Goal: Find specific page/section: Find specific page/section

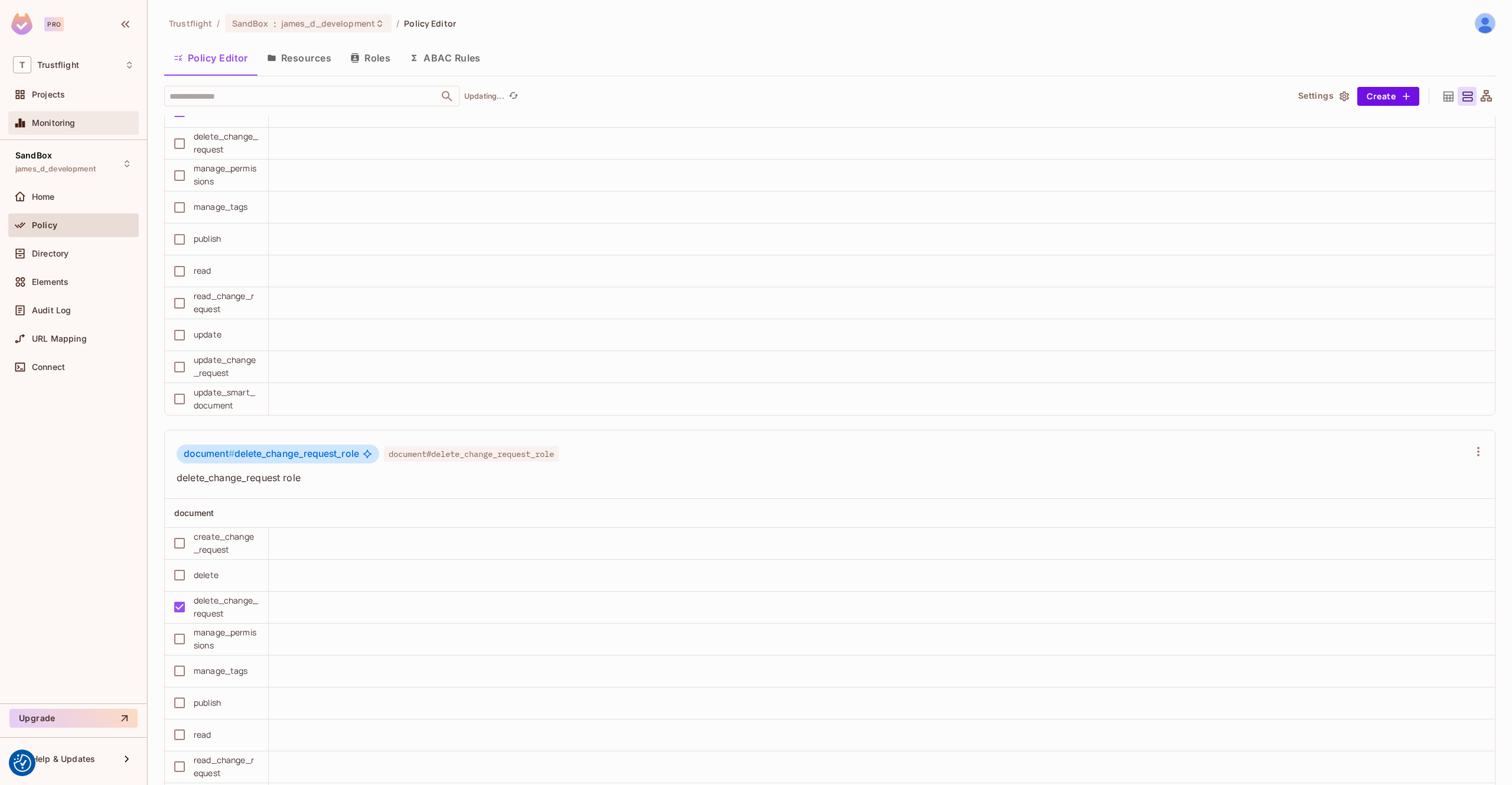
scroll to position [3590, 0]
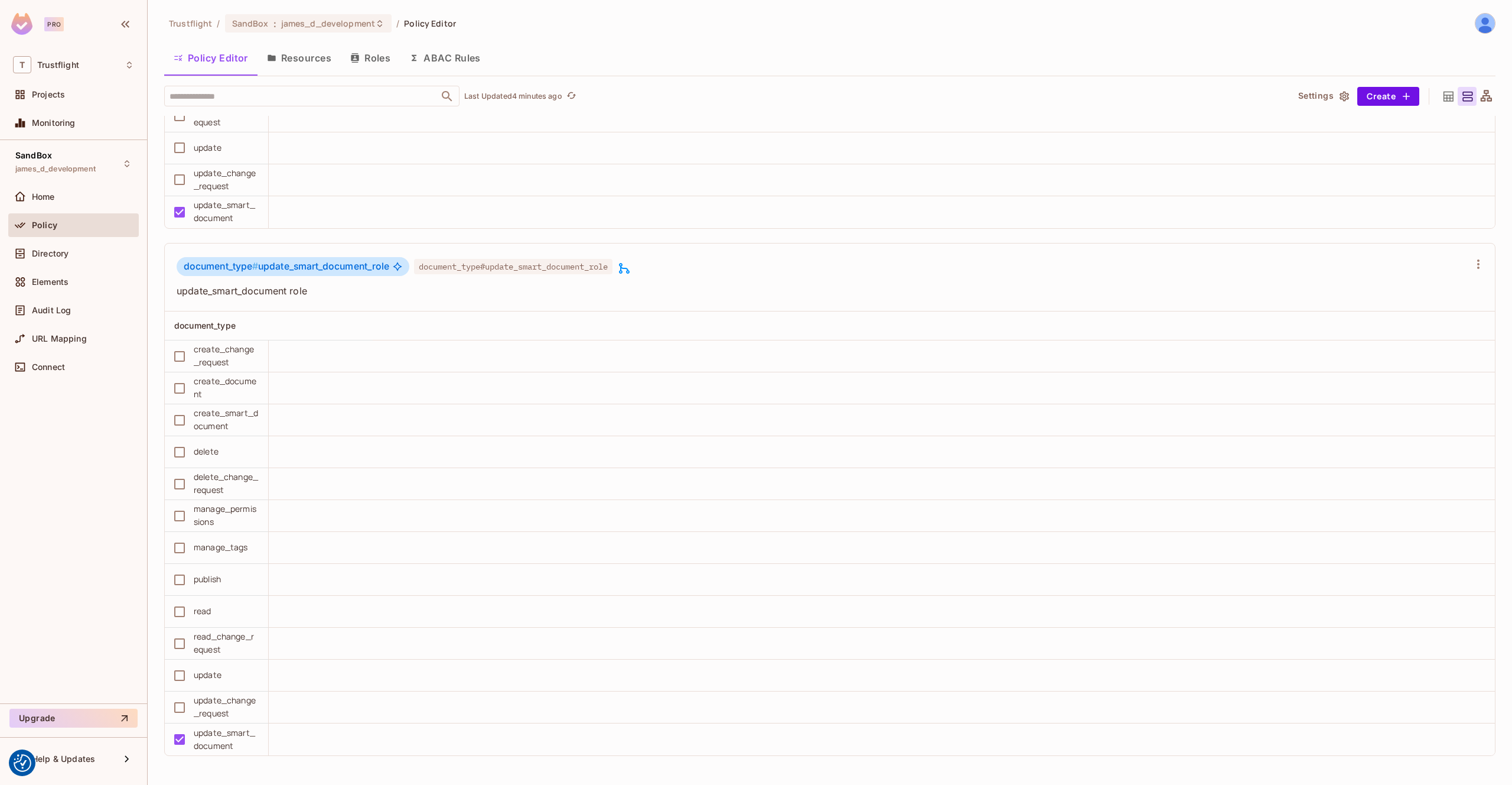
scroll to position [1, 0]
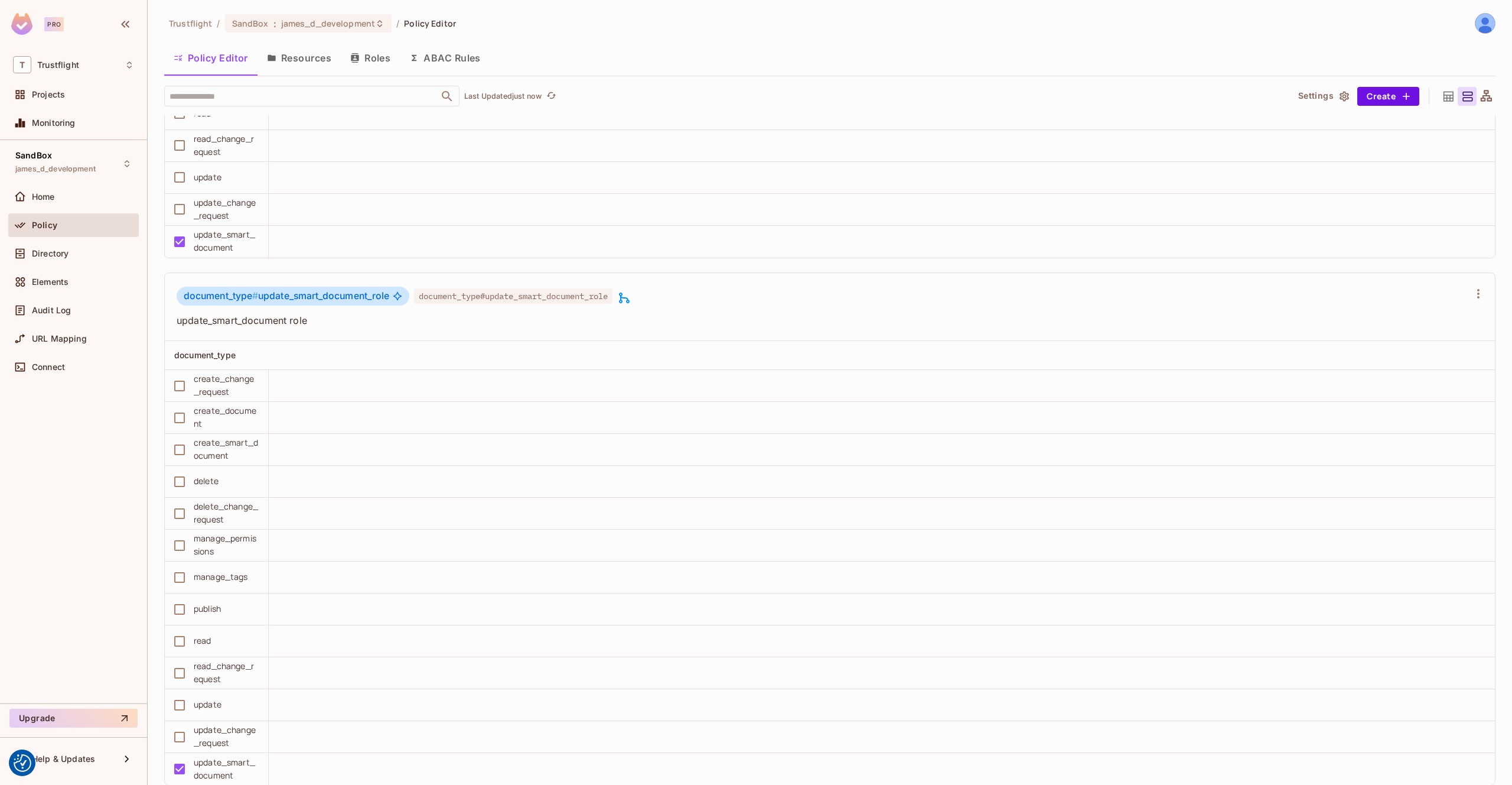
scroll to position [30, 0]
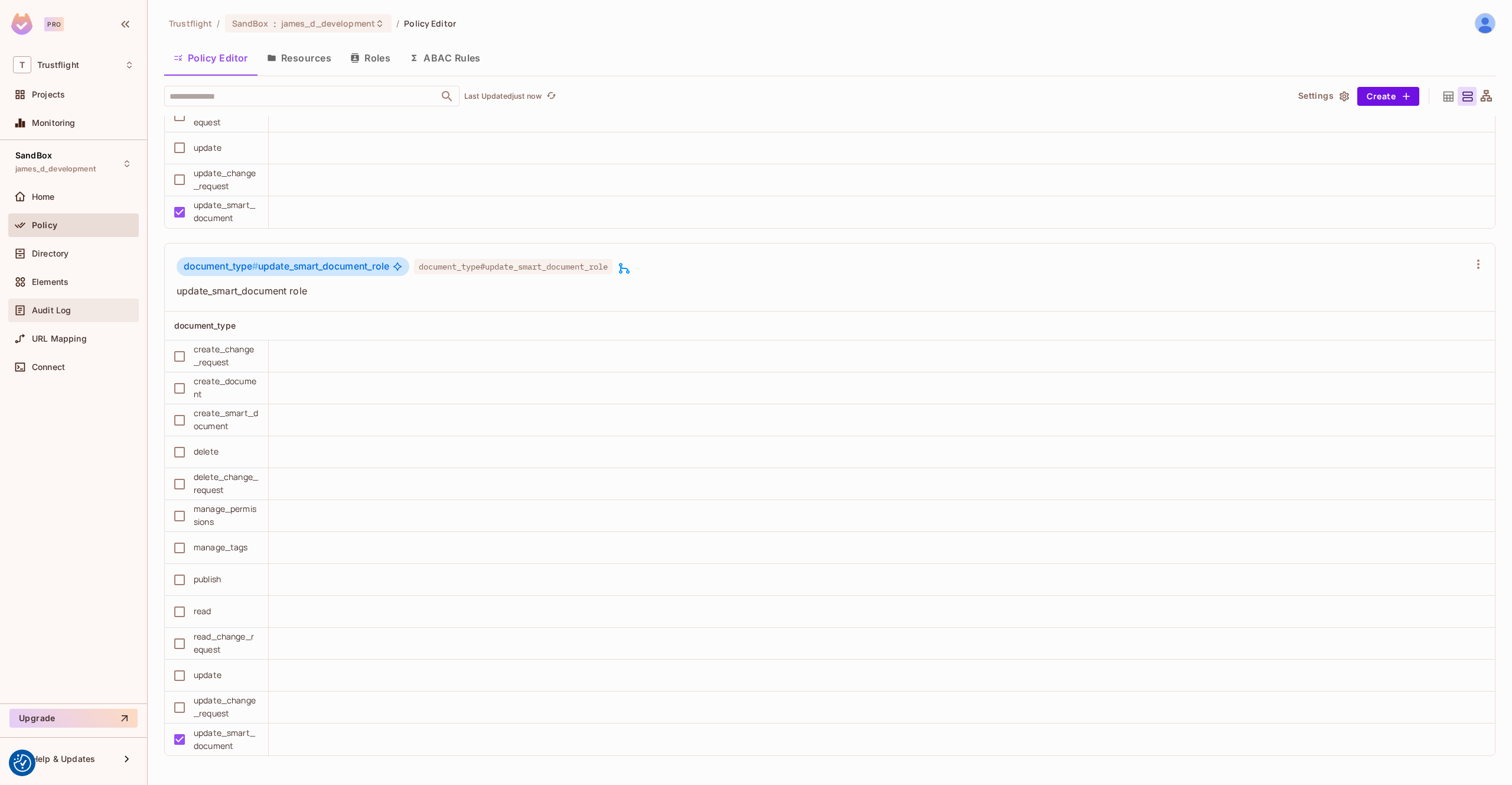
click at [72, 307] on div "Audit Log" at bounding box center [82, 310] width 102 height 9
